Goal: Understand process/instructions: Learn about a topic

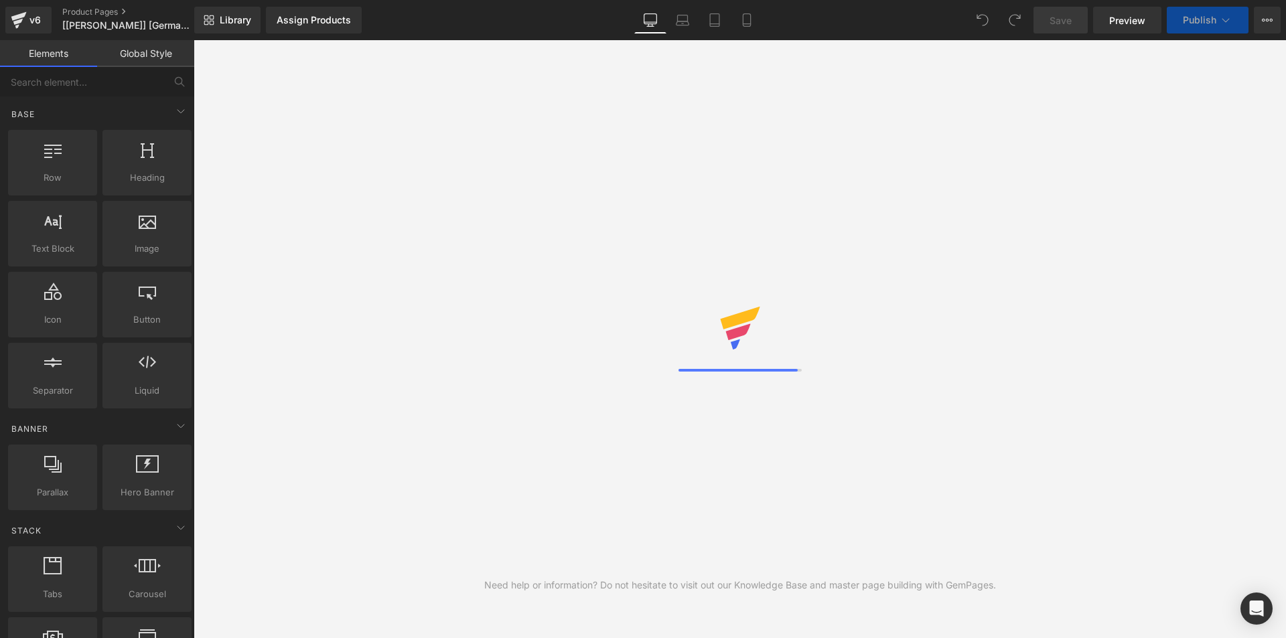
click at [1134, 26] on span "Preview" at bounding box center [1127, 20] width 36 height 14
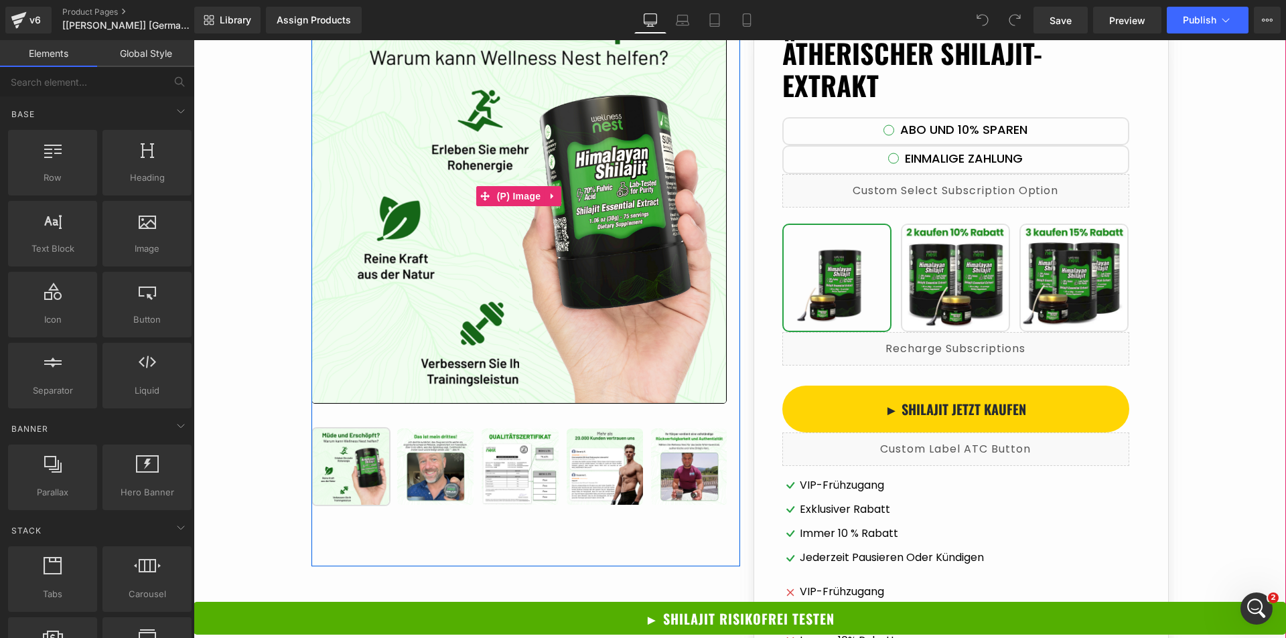
scroll to position [268, 0]
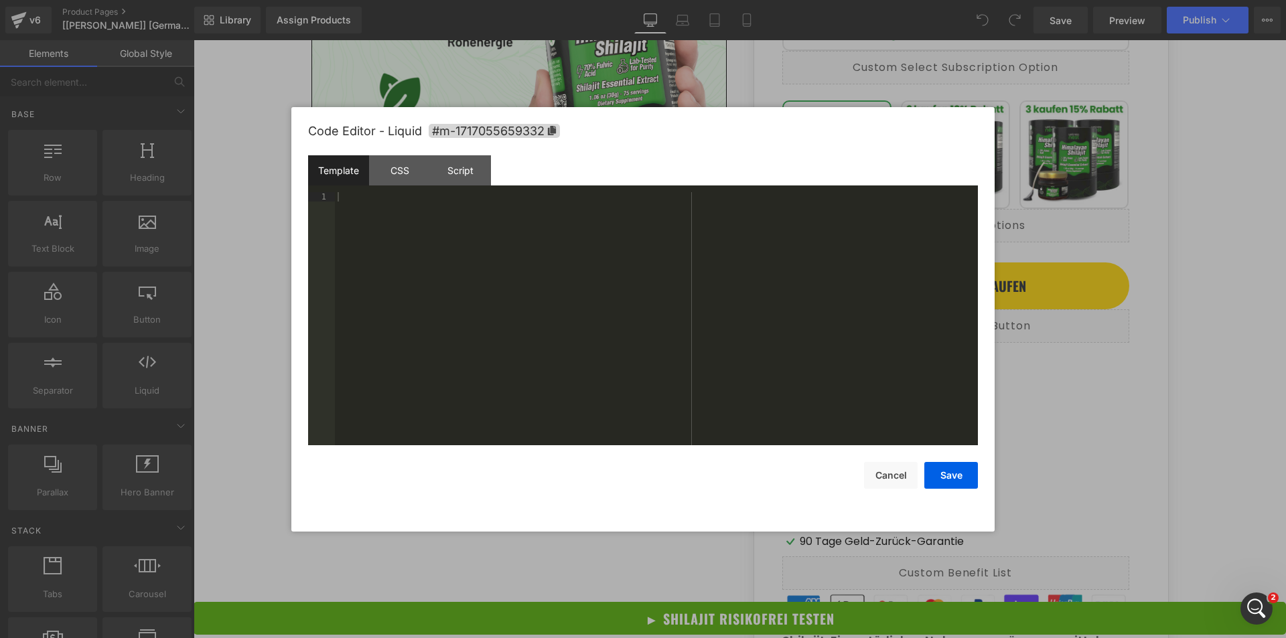
click at [821, 0] on div "You are previewing how the will restyle your page. You can not edit Elements in…" at bounding box center [643, 0] width 1286 height 0
click at [382, 173] on div "CSS" at bounding box center [399, 170] width 61 height 30
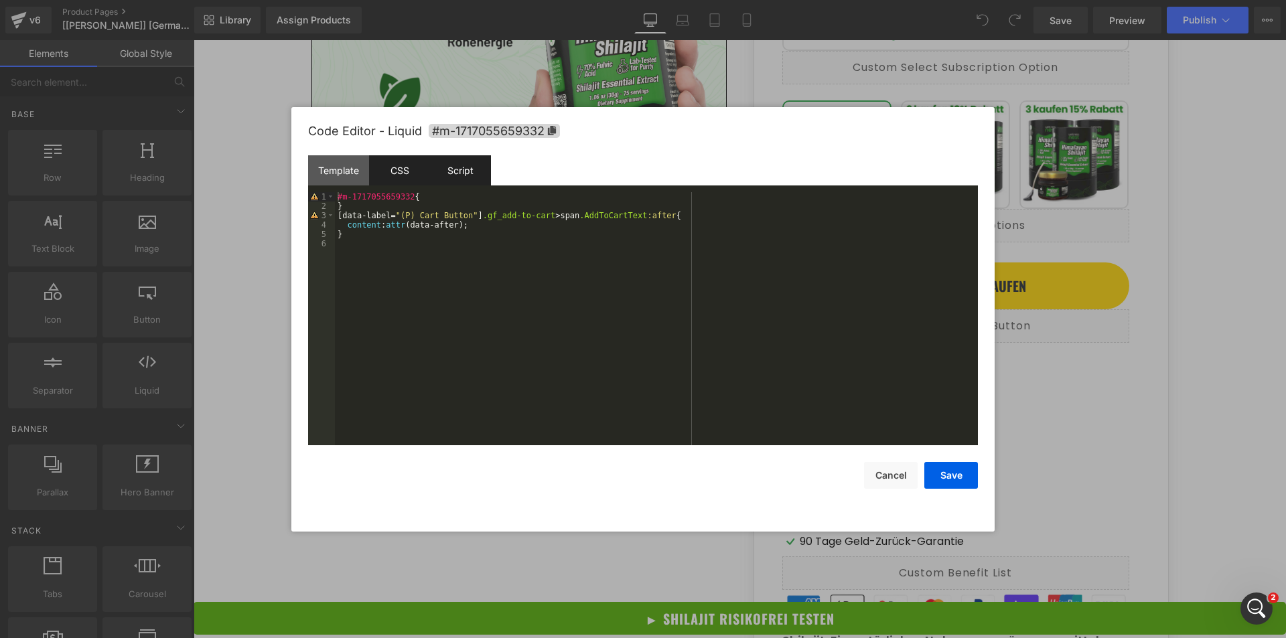
click at [474, 172] on div "Script" at bounding box center [460, 170] width 61 height 30
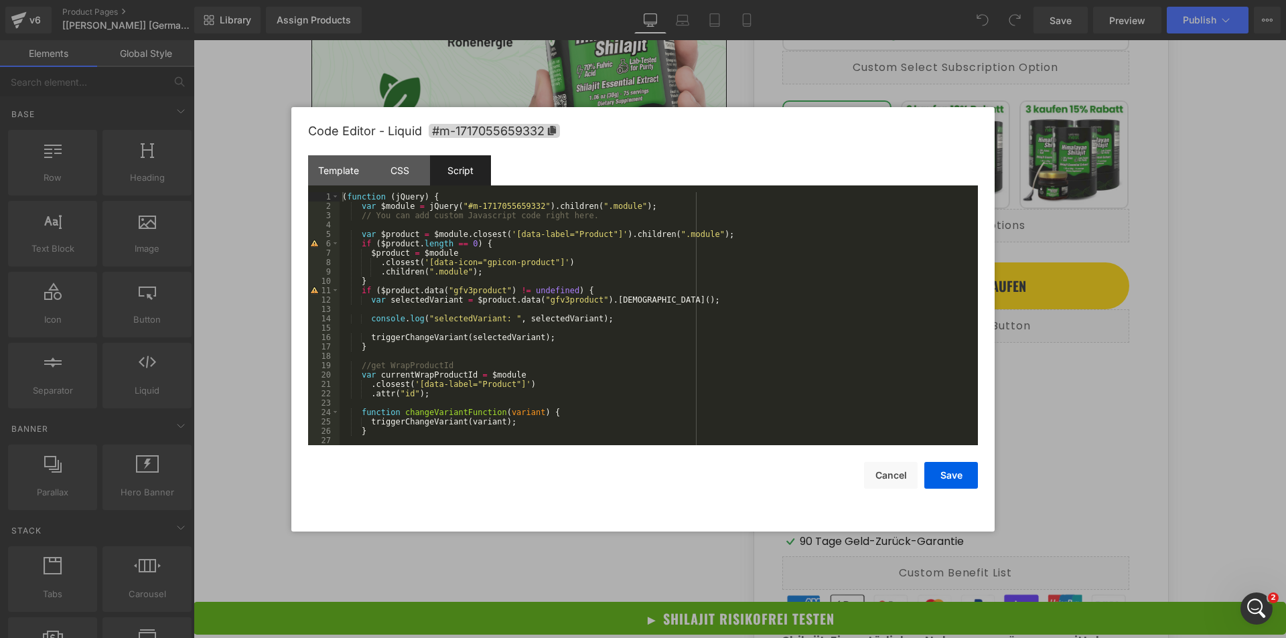
scroll to position [0, 0]
click at [255, 274] on div at bounding box center [643, 319] width 1286 height 638
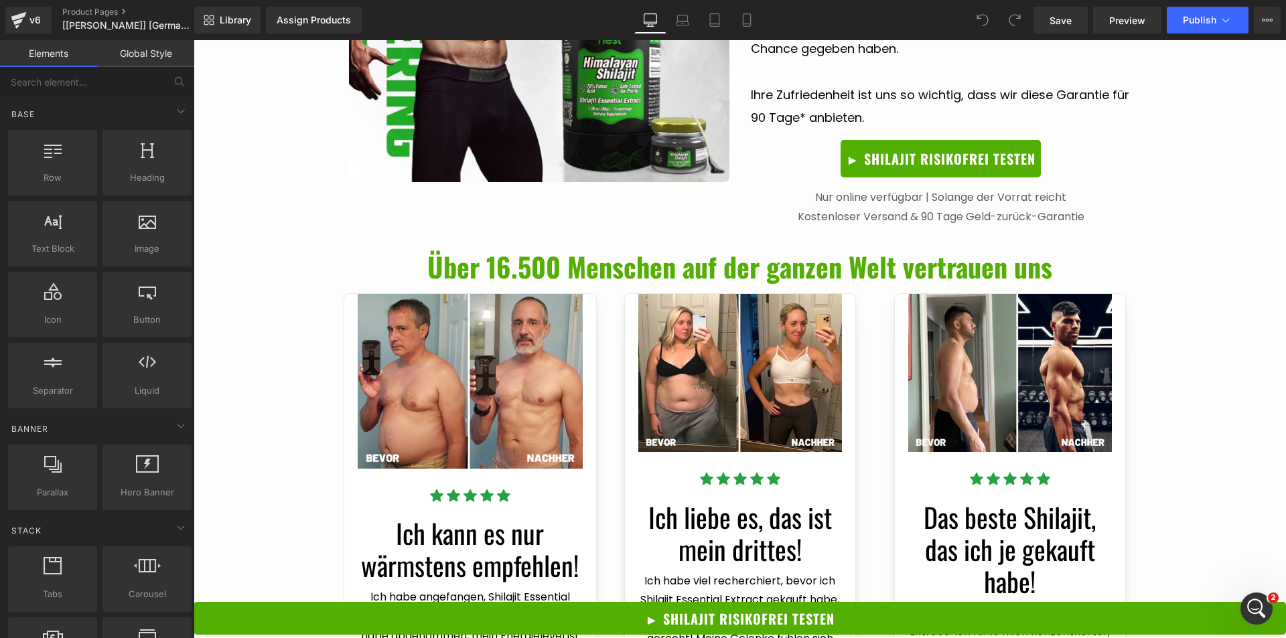
scroll to position [4086, 0]
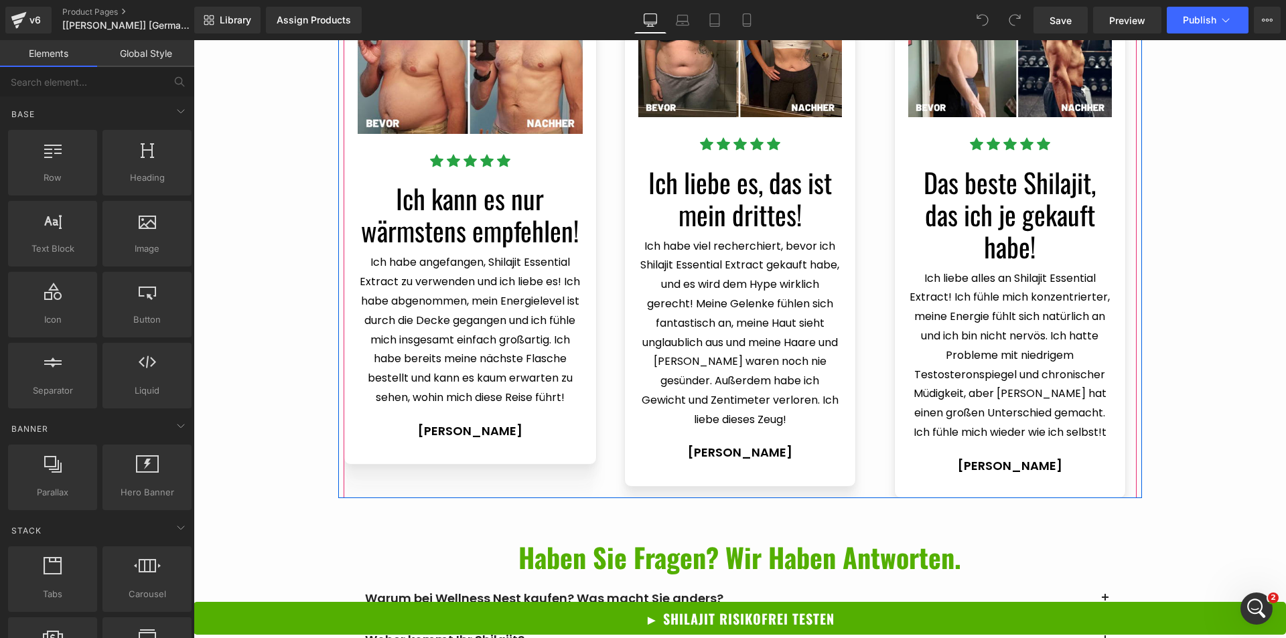
click at [600, 259] on div "Image Icon Icon Icon Icon Icon Icon List Hoz Ich kann es nur wärmstens empfehle…" at bounding box center [749, 228] width 810 height 540
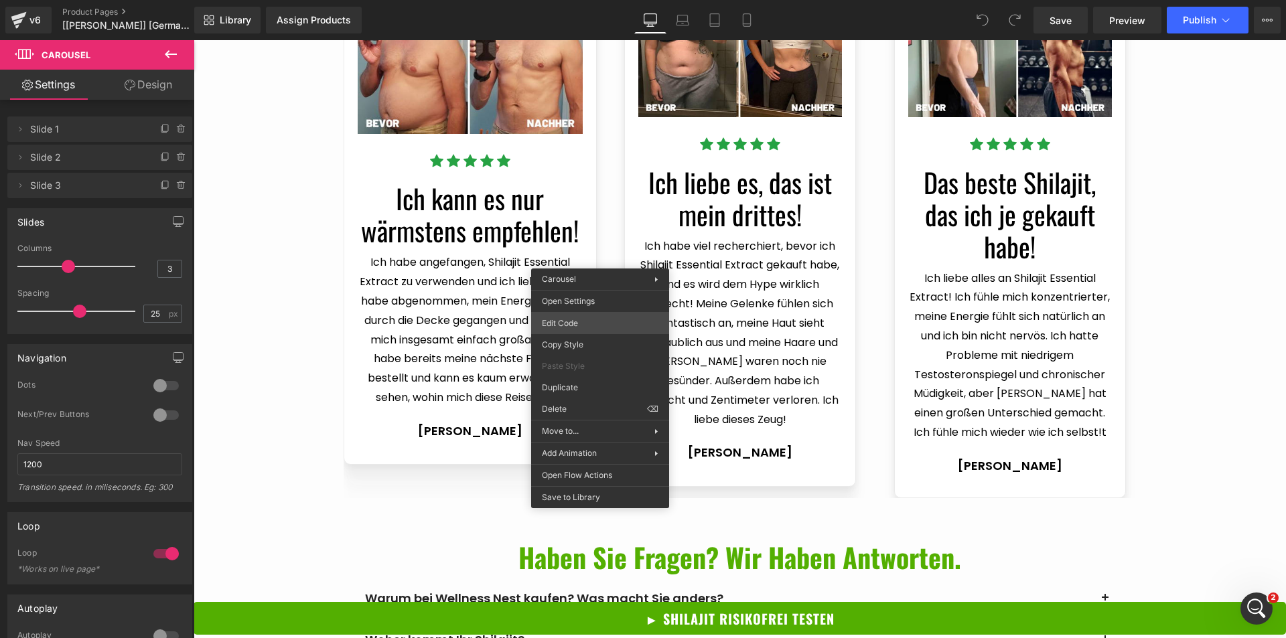
click at [577, 0] on div "You are previewing how the will restyle your page. You can not edit Elements in…" at bounding box center [643, 0] width 1286 height 0
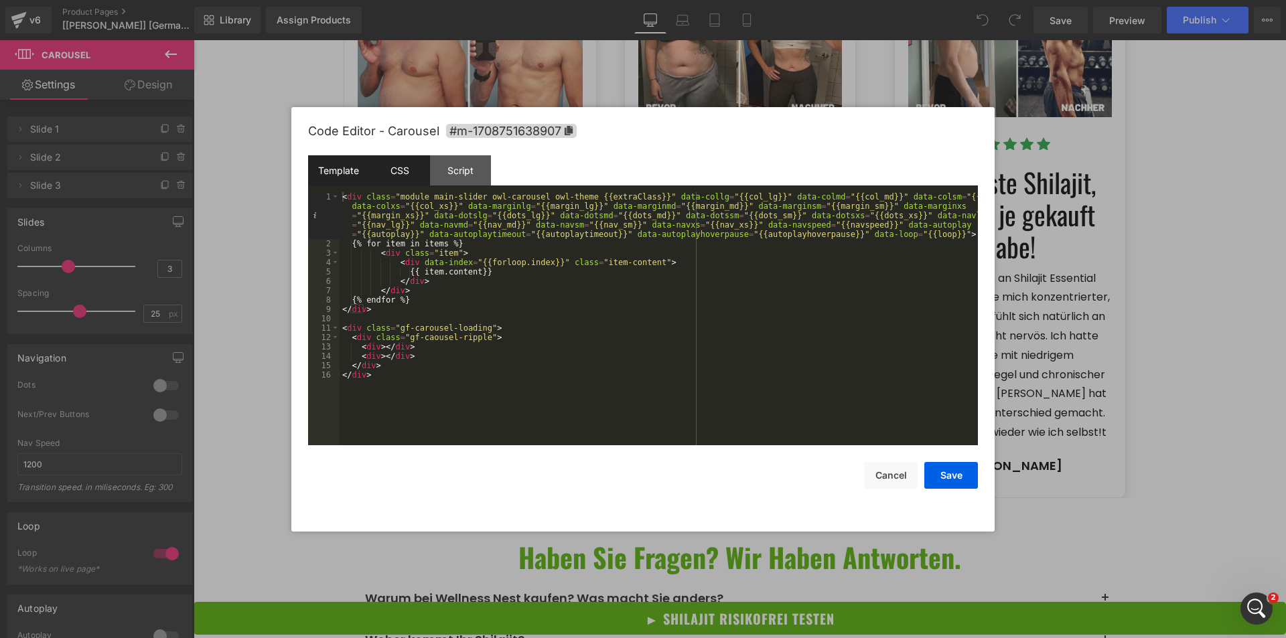
click at [397, 169] on div "CSS" at bounding box center [399, 170] width 61 height 30
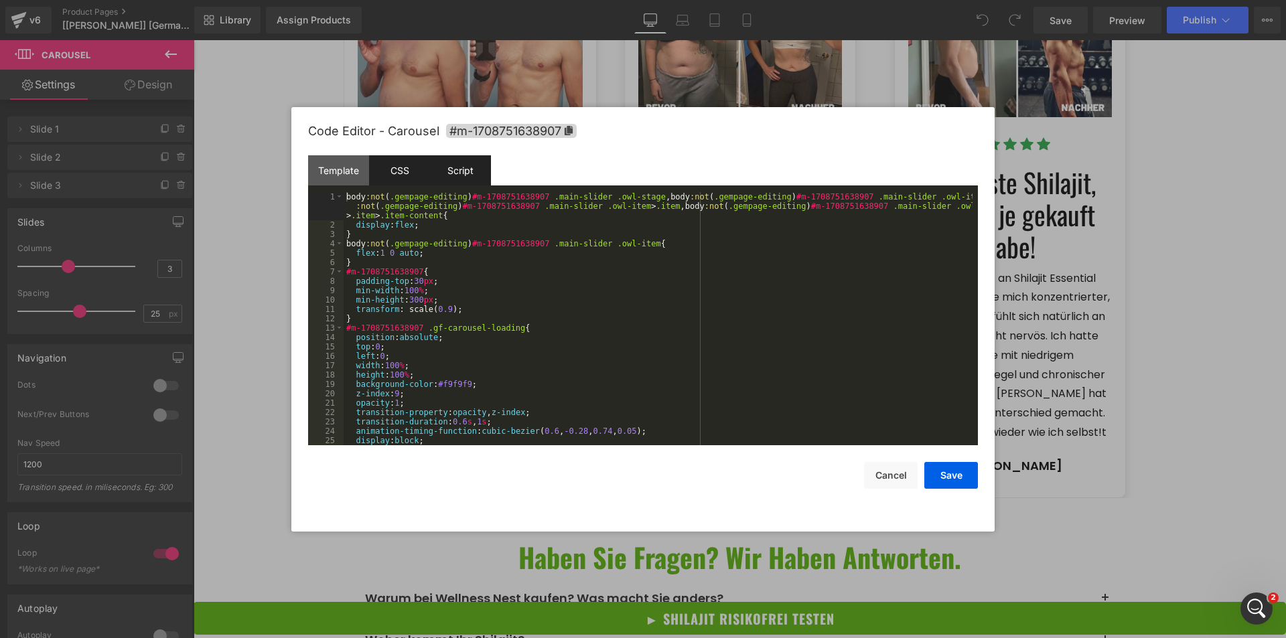
click at [476, 175] on div "Script" at bounding box center [460, 170] width 61 height 30
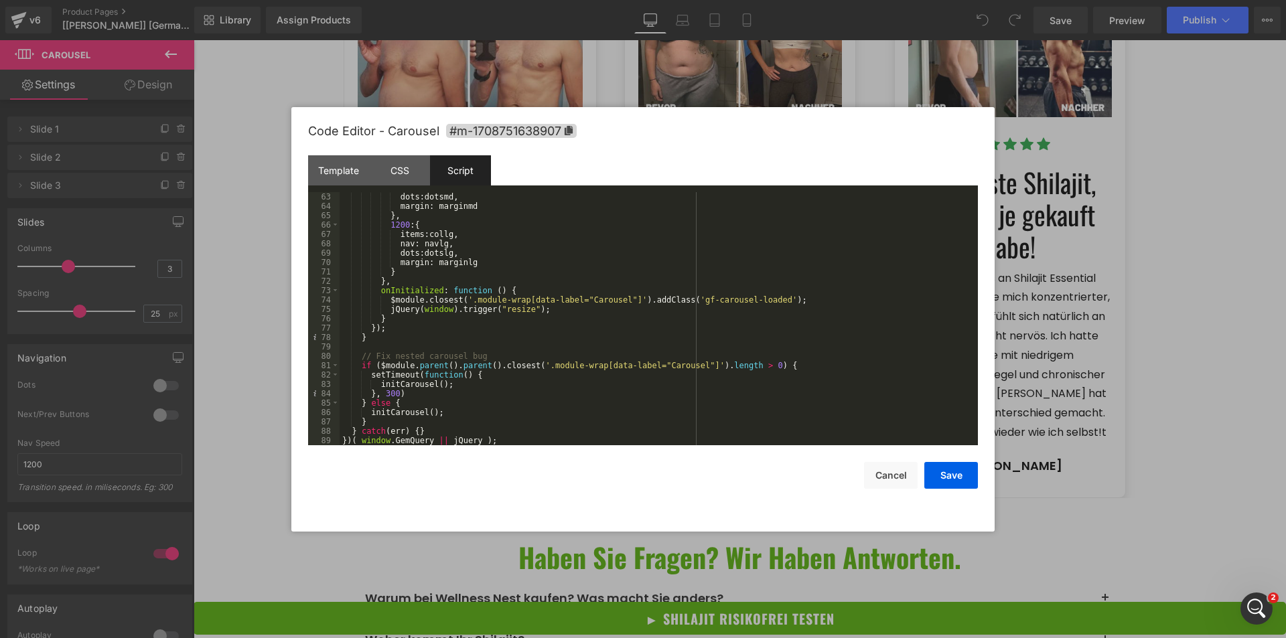
scroll to position [581, 0]
click at [344, 165] on div "Template" at bounding box center [338, 170] width 61 height 30
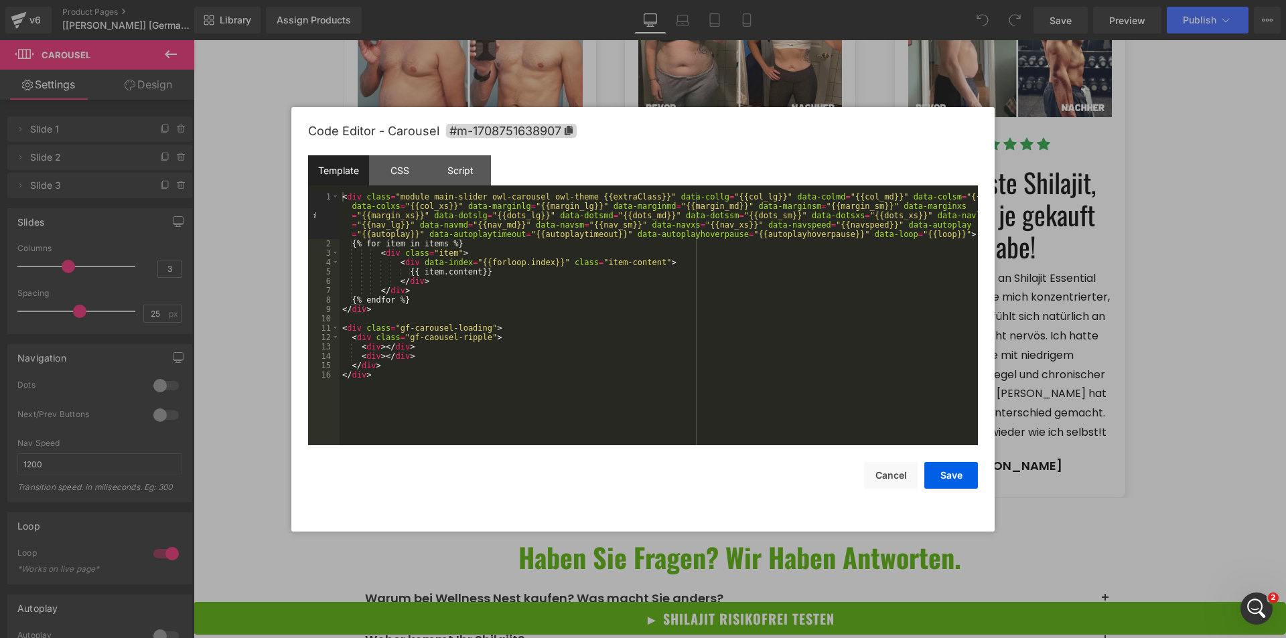
drag, startPoint x: 246, startPoint y: 240, endPoint x: 52, endPoint y: 196, distance: 198.5
click at [246, 240] on div at bounding box center [643, 319] width 1286 height 638
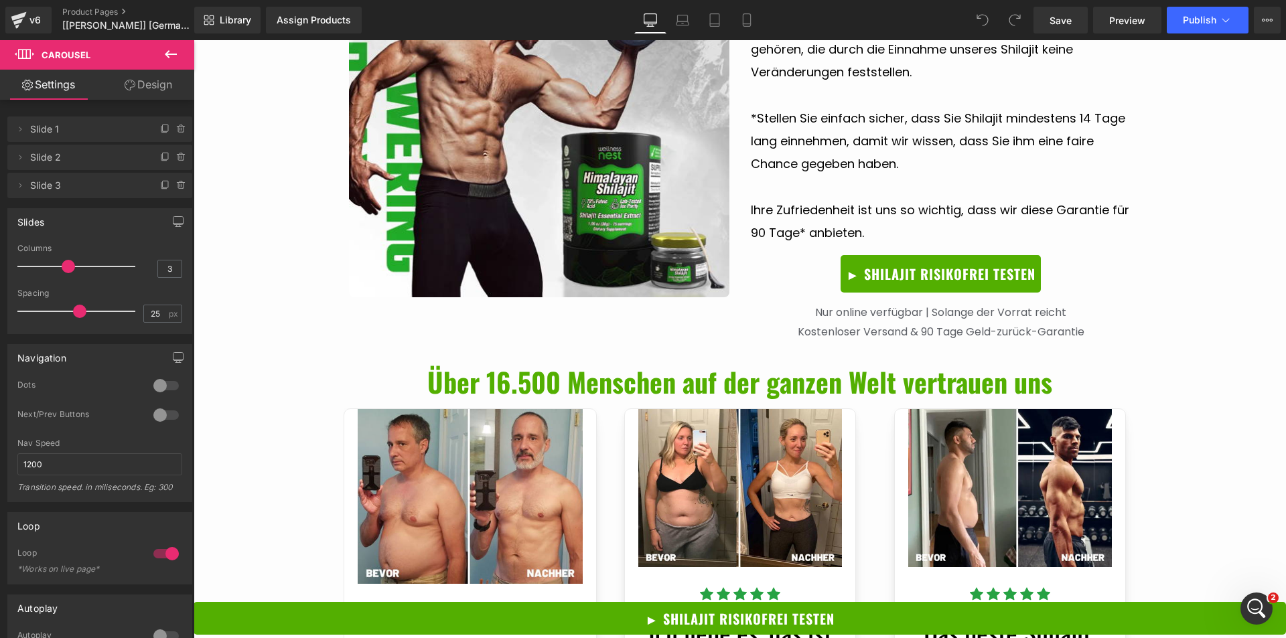
scroll to position [3349, 0]
